Goal: Information Seeking & Learning: Find specific fact

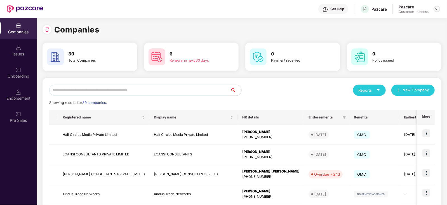
click at [434, 10] on div at bounding box center [436, 9] width 7 height 7
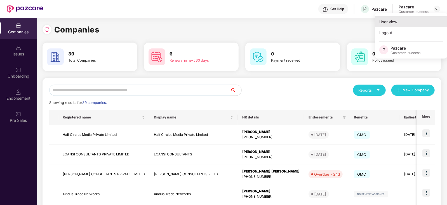
click at [417, 17] on div "User view" at bounding box center [411, 21] width 73 height 11
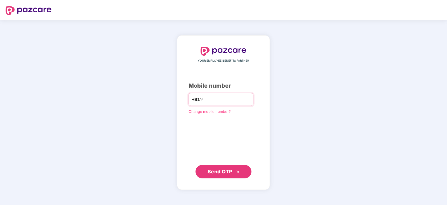
type input "**********"
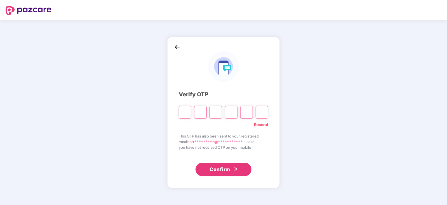
type input "*"
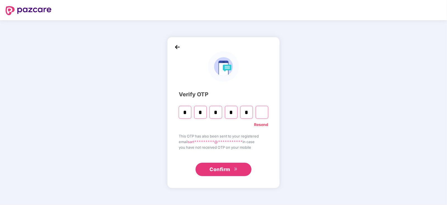
type input "*"
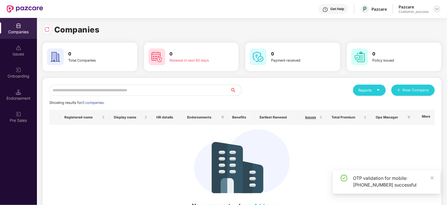
click at [435, 10] on img at bounding box center [437, 9] width 4 height 4
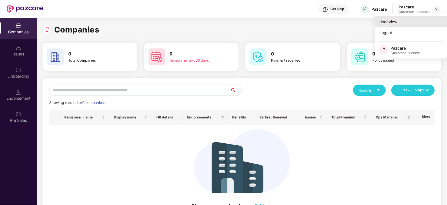
click at [401, 22] on div "User view" at bounding box center [411, 21] width 73 height 11
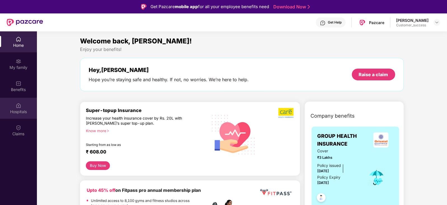
click at [20, 102] on div at bounding box center [19, 105] width 6 height 6
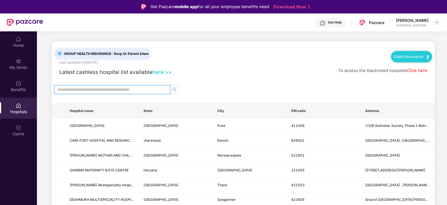
click at [93, 88] on input "text" at bounding box center [110, 89] width 105 height 6
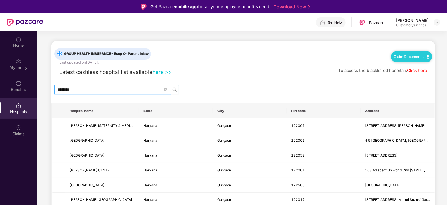
click at [176, 89] on icon "search" at bounding box center [174, 89] width 4 height 4
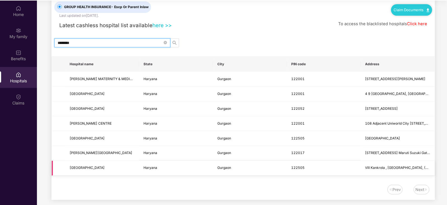
scroll to position [16, 0]
drag, startPoint x: 95, startPoint y: 38, endPoint x: 53, endPoint y: 39, distance: 41.9
click at [53, 39] on div "********" at bounding box center [242, 42] width 383 height 9
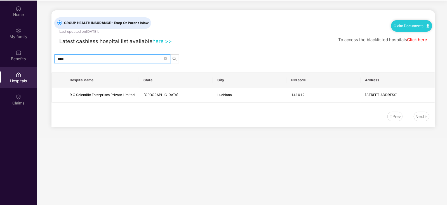
scroll to position [0, 0]
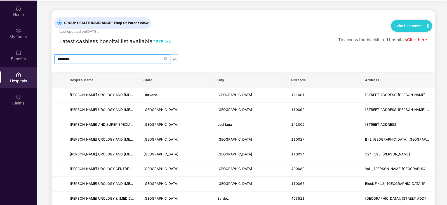
type input "********"
click at [149, 72] on th "State" at bounding box center [176, 79] width 74 height 15
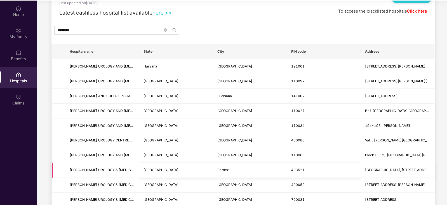
scroll to position [15, 0]
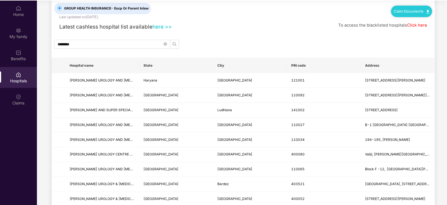
click at [252, 49] on div "GROUP HEALTH INSURANCE - Escp Or Parent Inlaw Last updated on [DATE] . Claim Do…" at bounding box center [242, 128] width 383 height 265
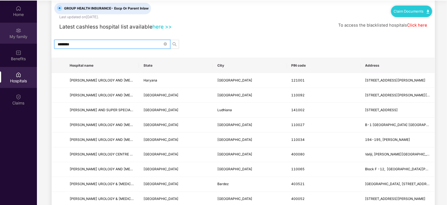
drag, startPoint x: 97, startPoint y: 44, endPoint x: 15, endPoint y: 41, distance: 81.4
click at [15, 41] on div "Home My family Benefits Hospitals Claims GROUP HEALTH INSURANCE - Escp Or Paren…" at bounding box center [223, 103] width 447 height 205
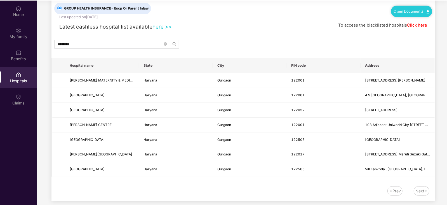
click at [137, 58] on th "Hospital name" at bounding box center [102, 65] width 74 height 15
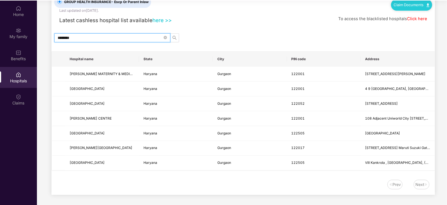
click at [96, 35] on input "********" at bounding box center [110, 38] width 105 height 6
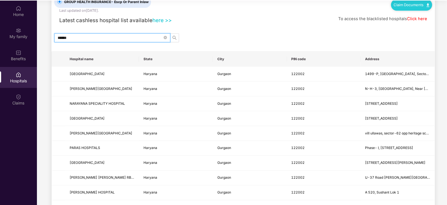
type input "******"
click at [207, 43] on div "GROUP HEALTH INSURANCE - Escp Or Parent Inlaw Last updated on [DATE] . Claim Do…" at bounding box center [242, 121] width 383 height 265
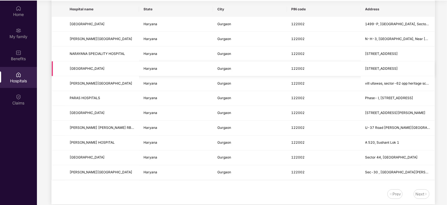
scroll to position [80, 0]
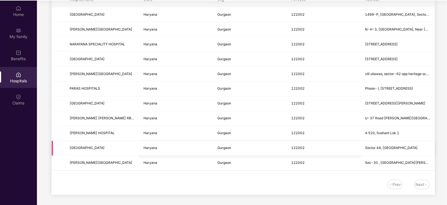
click at [132, 149] on span "[GEOGRAPHIC_DATA]" at bounding box center [102, 147] width 65 height 5
click at [206, 161] on td "Haryana" at bounding box center [176, 162] width 74 height 15
click at [418, 184] on div "Next" at bounding box center [419, 184] width 9 height 6
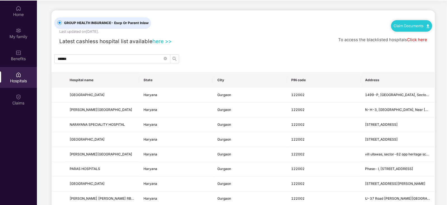
scroll to position [0, 0]
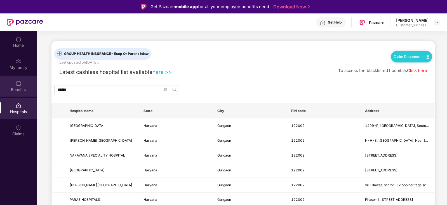
click at [22, 89] on div "Benefits" at bounding box center [18, 90] width 37 height 6
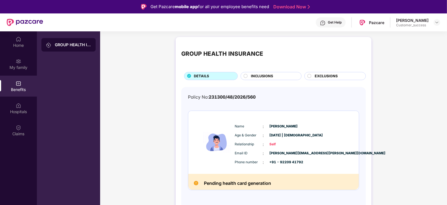
click at [278, 78] on div "INCLUSIONS" at bounding box center [273, 76] width 50 height 6
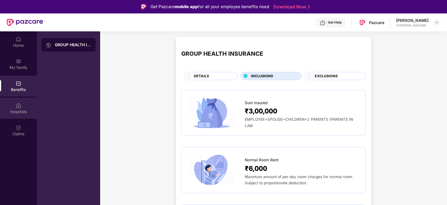
click at [17, 107] on img at bounding box center [19, 106] width 6 height 6
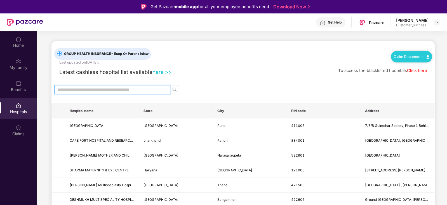
click at [148, 86] on input "text" at bounding box center [110, 89] width 105 height 6
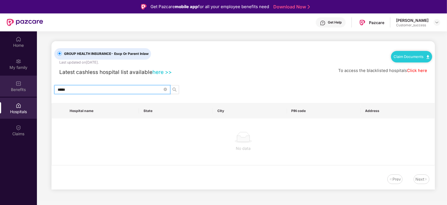
drag, startPoint x: 116, startPoint y: 89, endPoint x: 35, endPoint y: 91, distance: 81.4
click at [35, 91] on div "Home My family Benefits Hospitals Claims GROUP HEALTH INSURANCE - Escp Or Paren…" at bounding box center [223, 133] width 447 height 205
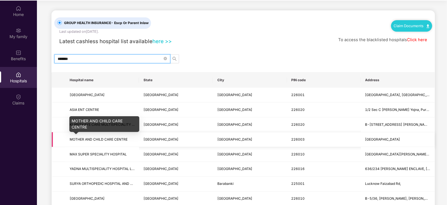
scroll to position [16, 0]
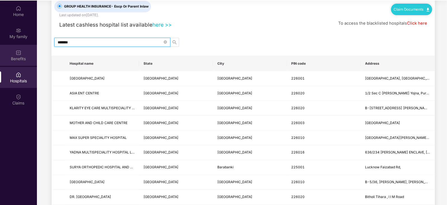
drag, startPoint x: 110, startPoint y: 43, endPoint x: 10, endPoint y: 57, distance: 101.8
click at [10, 57] on div "Home My family Benefits Hospitals Claims GROUP HEALTH INSURANCE - Escp Or Paren…" at bounding box center [223, 103] width 447 height 205
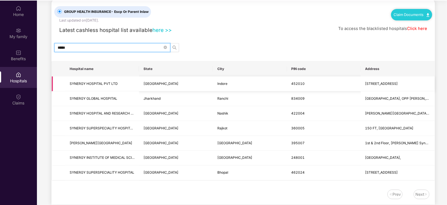
scroll to position [0, 0]
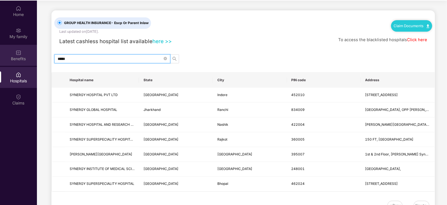
type input "*****"
click at [17, 56] on div "Benefits" at bounding box center [18, 59] width 37 height 6
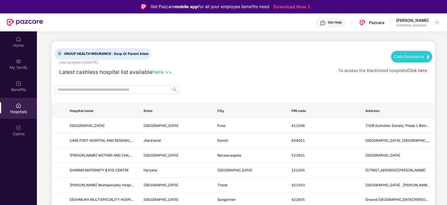
scroll to position [31, 0]
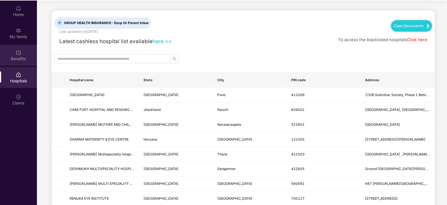
click at [22, 52] on div "Benefits" at bounding box center [18, 55] width 37 height 21
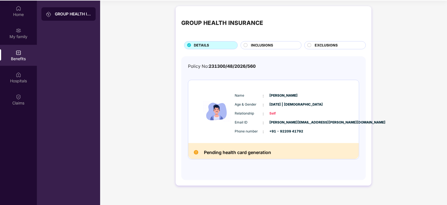
click at [264, 45] on span "INCLUSIONS" at bounding box center [262, 46] width 22 height 6
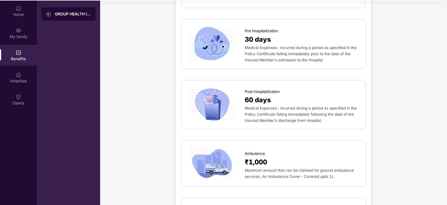
scroll to position [259, 0]
